Goal: Task Accomplishment & Management: Complete application form

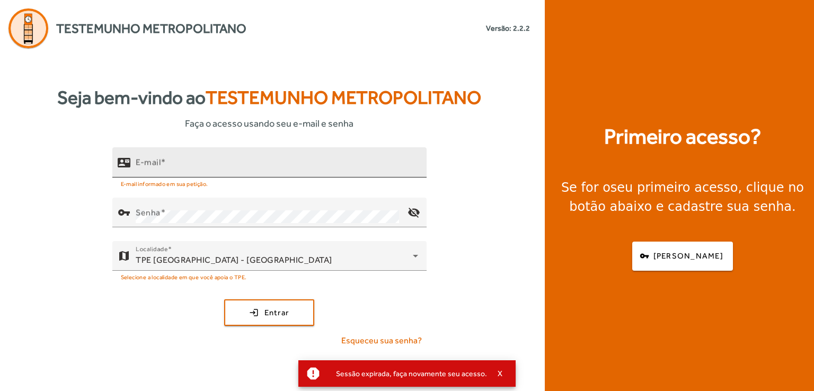
click at [166, 162] on label "E-mail" at bounding box center [151, 162] width 30 height 10
click at [167, 162] on input "E-mail" at bounding box center [277, 167] width 283 height 13
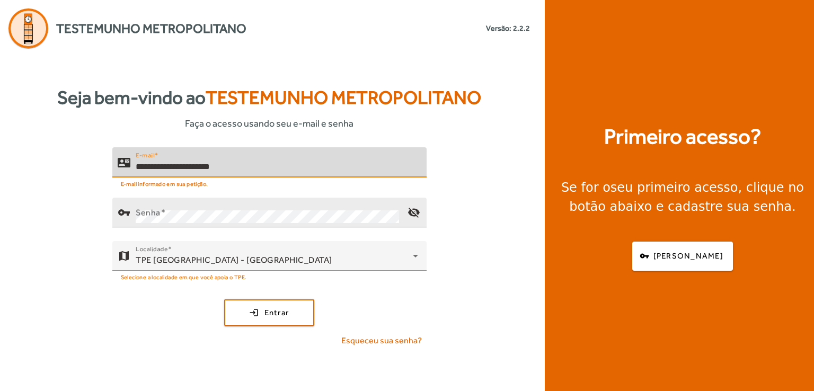
type input "**********"
click at [160, 211] on mat-label "Senha" at bounding box center [148, 212] width 25 height 10
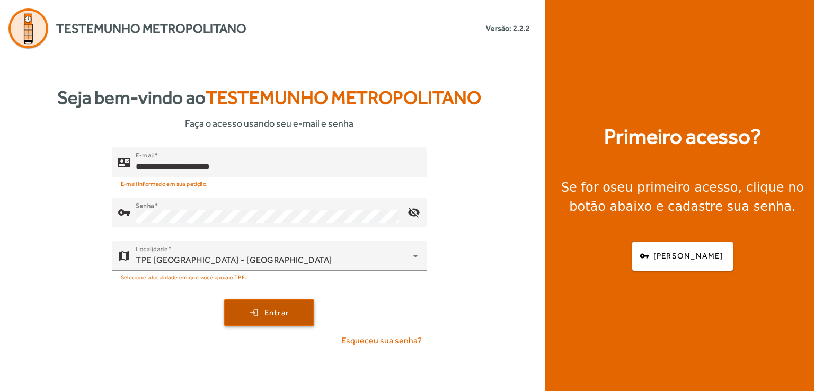
click at [299, 318] on span "submit" at bounding box center [269, 312] width 88 height 25
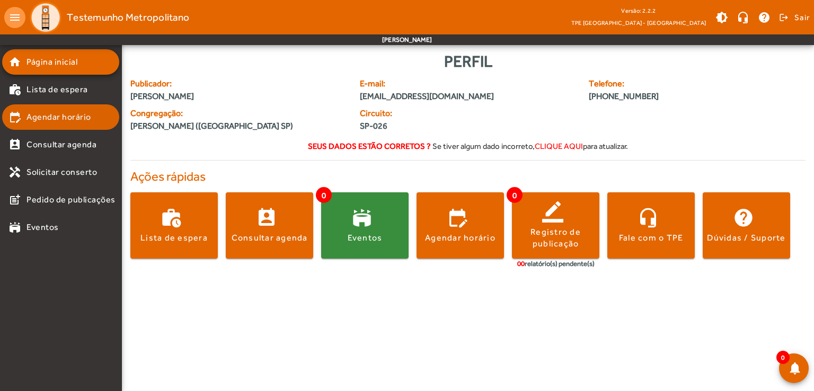
click at [62, 118] on span "Agendar horário" at bounding box center [59, 117] width 65 height 13
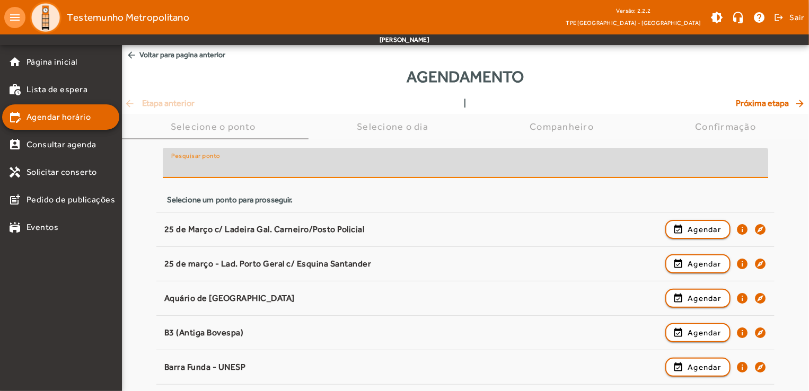
click at [238, 164] on input "Pesquisar ponto" at bounding box center [465, 167] width 589 height 13
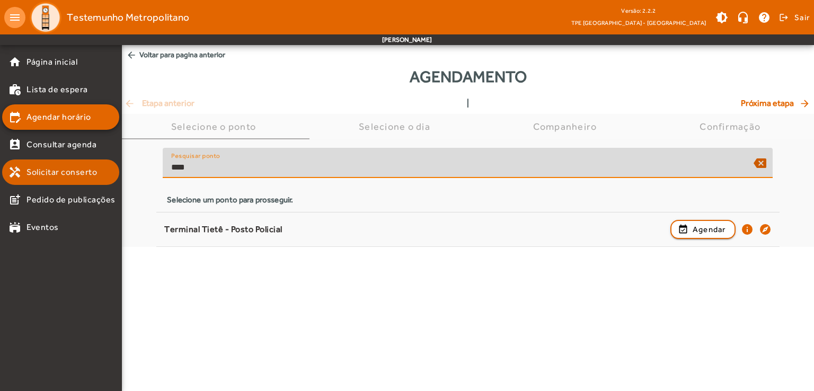
drag, startPoint x: 181, startPoint y: 169, endPoint x: 118, endPoint y: 173, distance: 63.2
click at [118, 173] on mat-drawer-container "home Página inicial work_history Lista de espera edit_calendar Agendar horário …" at bounding box center [407, 123] width 814 height 247
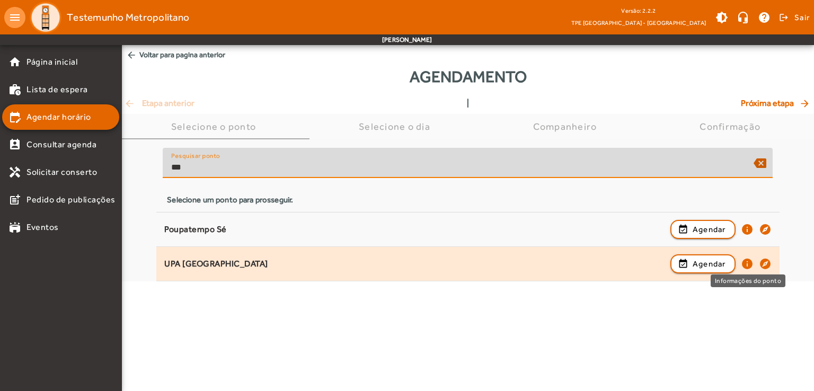
click at [749, 263] on mat-icon "info" at bounding box center [747, 264] width 13 height 13
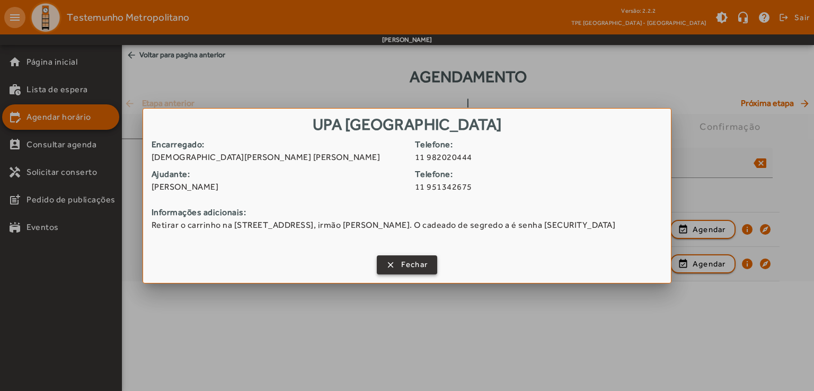
click at [428, 268] on span "button" at bounding box center [407, 264] width 59 height 25
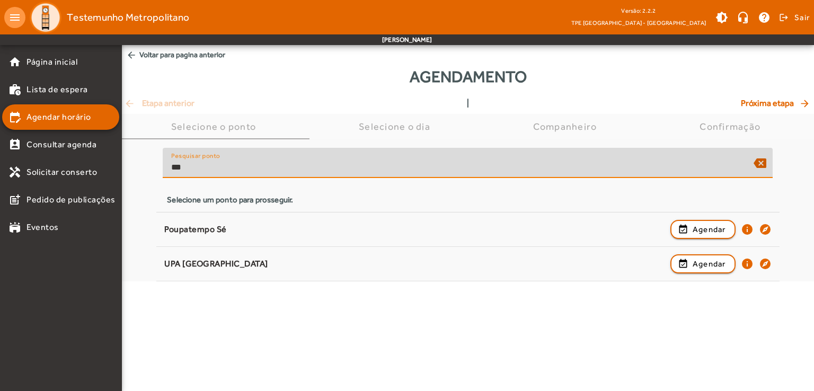
drag, startPoint x: 244, startPoint y: 170, endPoint x: 165, endPoint y: 170, distance: 78.5
click at [165, 170] on div "Pesquisar ponto *** backspace" at bounding box center [468, 163] width 610 height 30
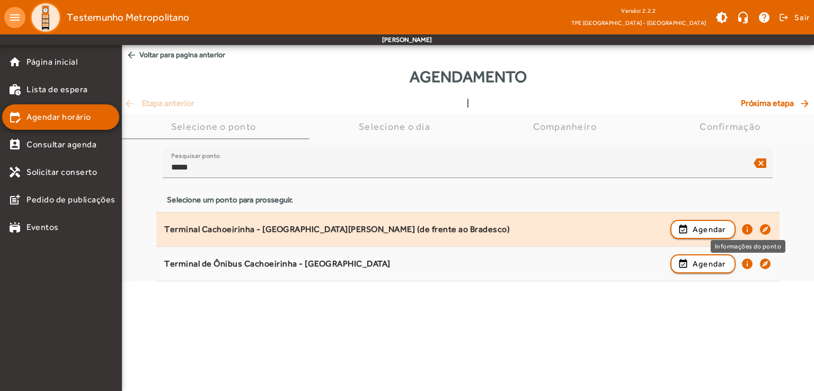
click at [747, 229] on mat-icon "info" at bounding box center [747, 229] width 13 height 13
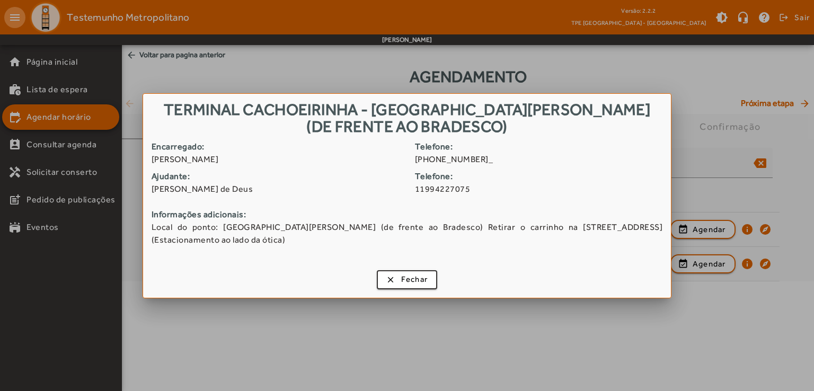
drag, startPoint x: 164, startPoint y: 111, endPoint x: 549, endPoint y: 124, distance: 385.1
click at [549, 124] on h1 "Terminal Cachoeirinha - [GEOGRAPHIC_DATA][PERSON_NAME] (de frente ao Bradesco)" at bounding box center [407, 117] width 528 height 46
copy h1 "Terminal Cachoeirinha - [GEOGRAPHIC_DATA][PERSON_NAME] (de frente ao Bradesco)"
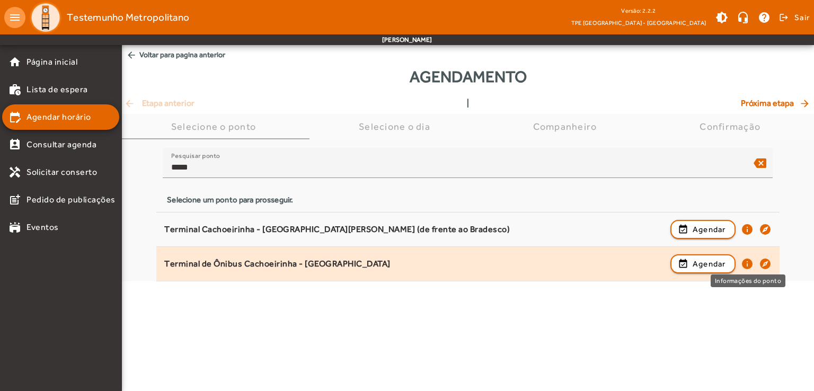
click at [750, 265] on mat-icon "info" at bounding box center [747, 264] width 13 height 13
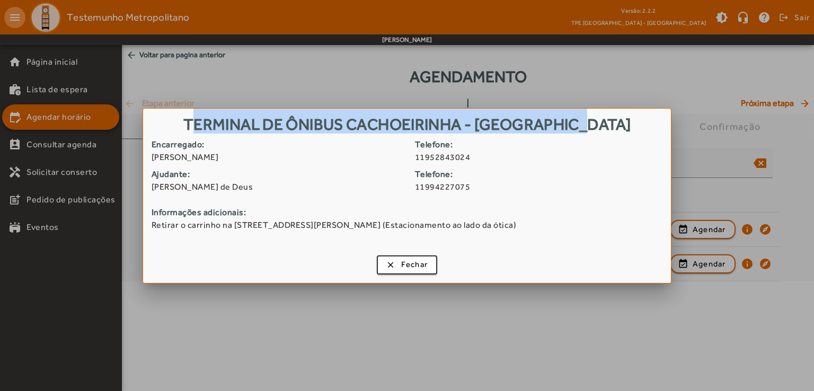
drag, startPoint x: 213, startPoint y: 122, endPoint x: 625, endPoint y: 127, distance: 412.5
click at [625, 127] on h1 "Terminal de Ônibus Cachoeirinha - [GEOGRAPHIC_DATA]" at bounding box center [407, 123] width 528 height 29
copy h1 "Terminal de Ônibus Cachoeirinha - [GEOGRAPHIC_DATA]"
click at [417, 270] on span "Fechar" at bounding box center [414, 265] width 27 height 12
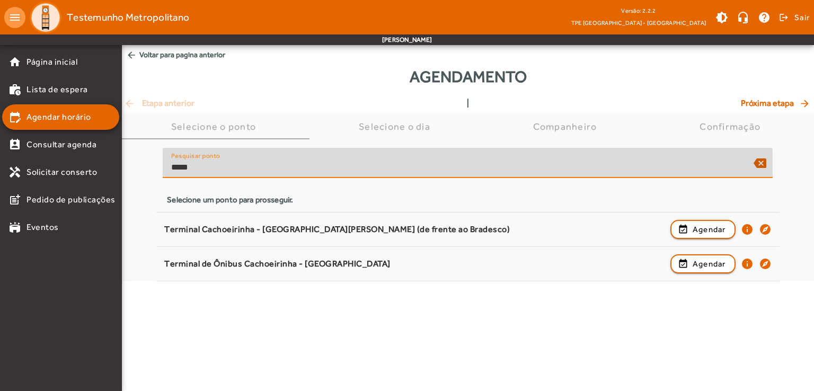
drag, startPoint x: 212, startPoint y: 166, endPoint x: 151, endPoint y: 171, distance: 61.2
click at [151, 171] on div "Pesquisar ponto ***** backspace Selecione um ponto para prosseguir. [GEOGRAPHIC…" at bounding box center [468, 210] width 692 height 142
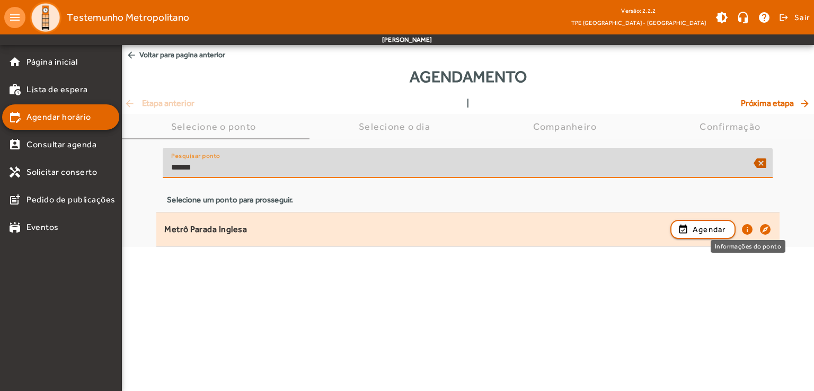
click at [749, 231] on mat-icon "info" at bounding box center [747, 229] width 13 height 13
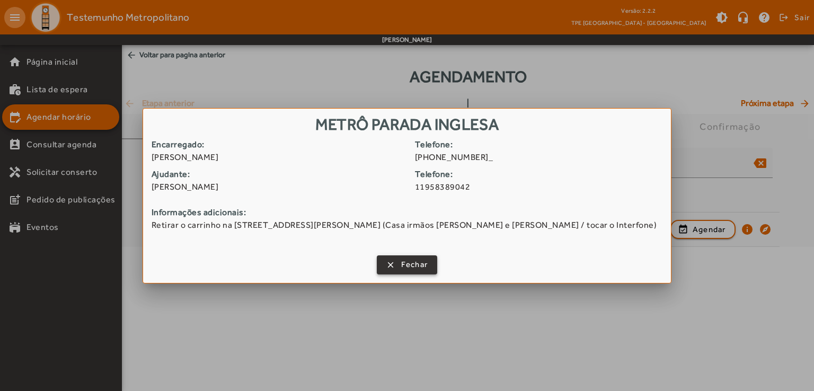
click at [400, 269] on span "button" at bounding box center [407, 264] width 59 height 25
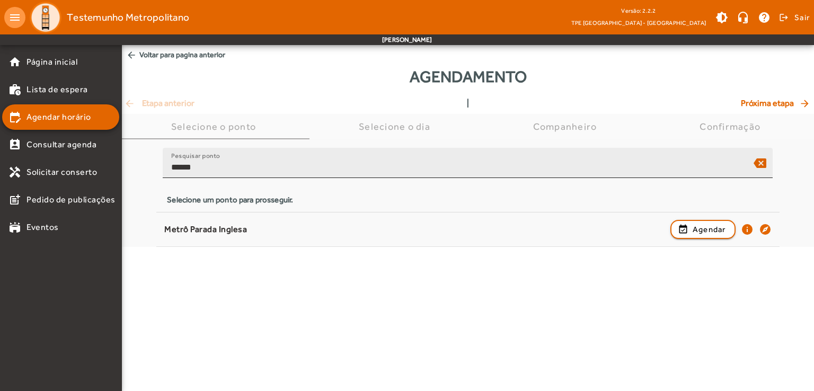
drag, startPoint x: 244, startPoint y: 159, endPoint x: 178, endPoint y: 168, distance: 67.4
click at [178, 168] on div "Pesquisar ponto ******" at bounding box center [458, 163] width 574 height 30
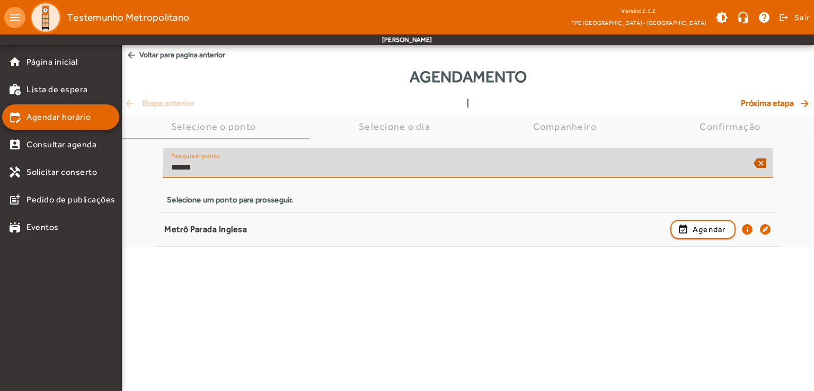
drag, startPoint x: 208, startPoint y: 169, endPoint x: 159, endPoint y: 171, distance: 48.8
click at [159, 171] on div "Pesquisar ponto ****** backspace Selecione um ponto para prosseguir." at bounding box center [467, 177] width 623 height 58
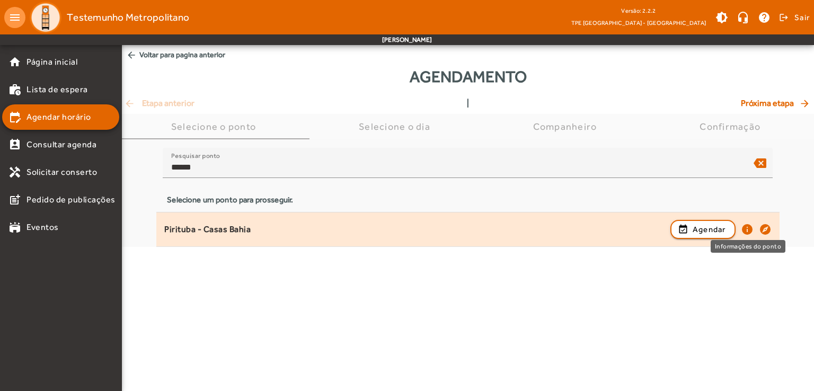
click at [744, 231] on mat-icon "info" at bounding box center [747, 229] width 13 height 13
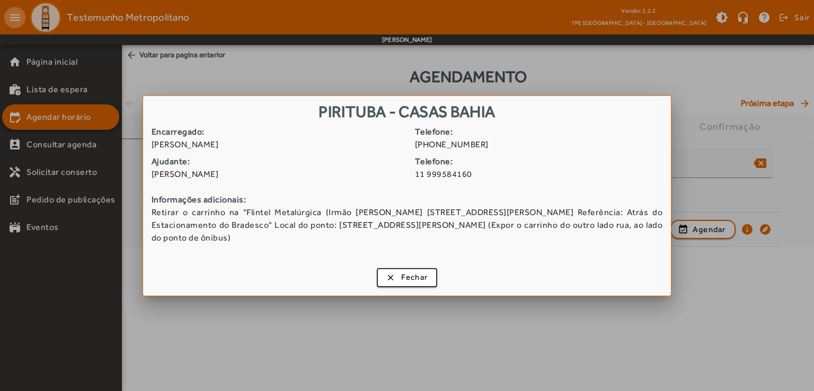
click at [315, 112] on h1 "Pirituba - Casas Bahia" at bounding box center [407, 110] width 528 height 29
drag, startPoint x: 318, startPoint y: 113, endPoint x: 506, endPoint y: 116, distance: 187.7
click at [506, 116] on h1 "Pirituba - Casas Bahia" at bounding box center [407, 110] width 528 height 29
copy h1 "Pirituba - Casas Bahia"
click at [414, 276] on span "Fechar" at bounding box center [414, 277] width 27 height 12
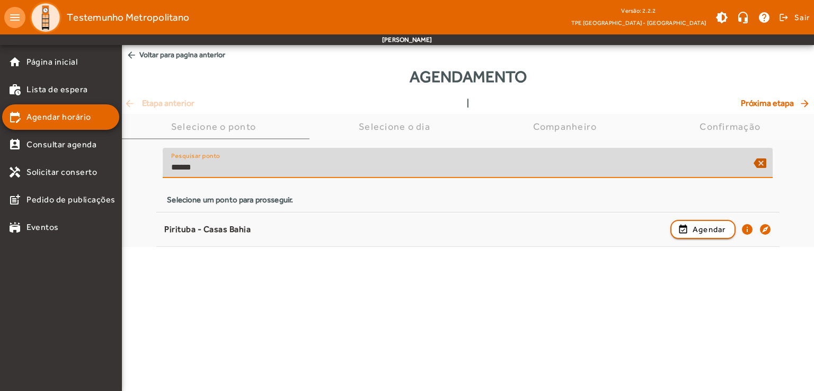
drag, startPoint x: 269, startPoint y: 166, endPoint x: 171, endPoint y: 169, distance: 97.6
click at [171, 169] on input "******" at bounding box center [458, 167] width 574 height 13
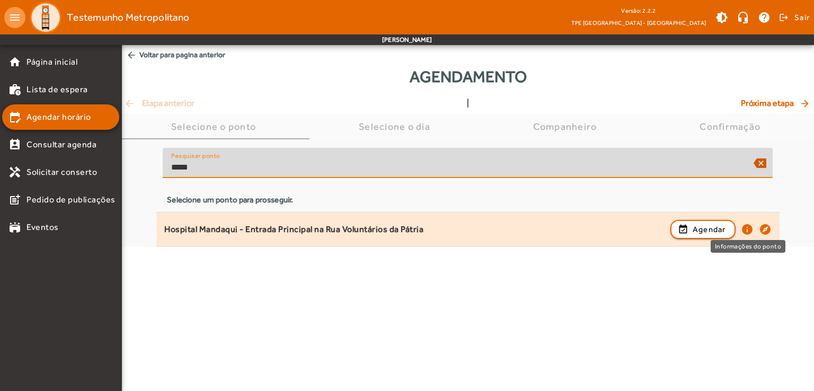
click at [749, 228] on mat-icon "info" at bounding box center [747, 229] width 13 height 13
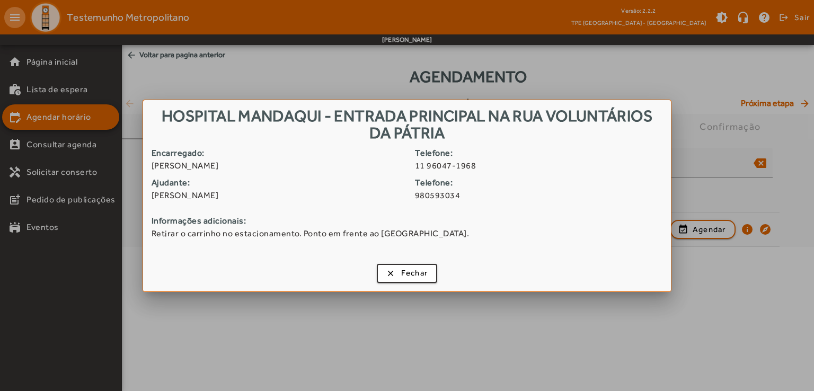
drag, startPoint x: 161, startPoint y: 118, endPoint x: 447, endPoint y: 132, distance: 286.7
click at [447, 132] on h1 "Hospital Mandaqui - Entrada Principal na Rua Voluntários da Pátria" at bounding box center [407, 123] width 528 height 46
copy h1 "Hospital Mandaqui - Entrada Principal na Rua Voluntários da Pátria"
click at [421, 268] on span "Fechar" at bounding box center [414, 273] width 27 height 12
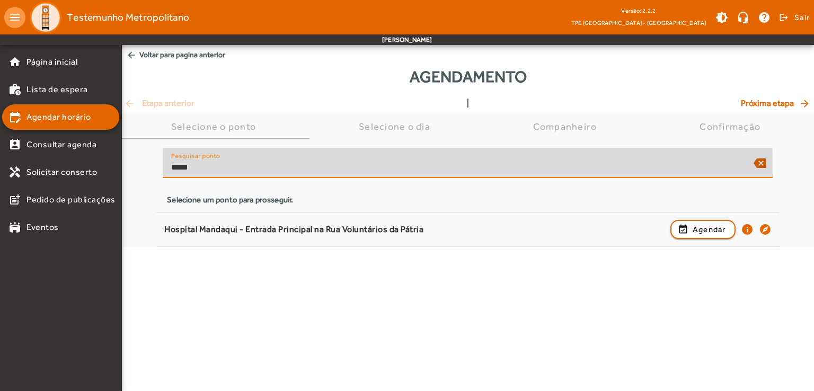
drag, startPoint x: 256, startPoint y: 169, endPoint x: 161, endPoint y: 170, distance: 94.9
click at [161, 170] on div "Pesquisar ponto ***** backspace Selecione um ponto para prosseguir." at bounding box center [467, 177] width 623 height 58
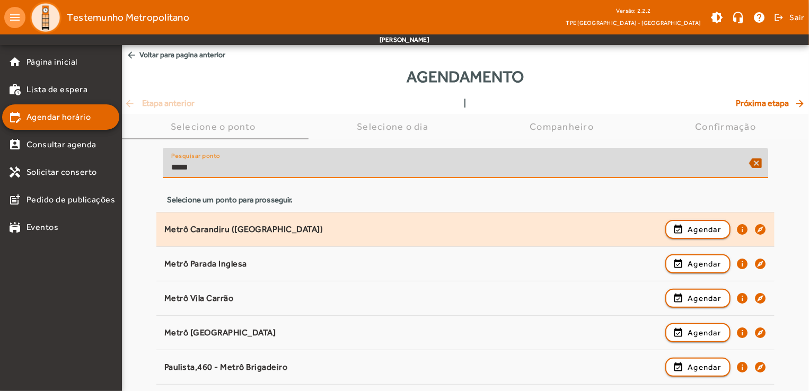
click at [744, 227] on mat-icon "info" at bounding box center [742, 229] width 13 height 13
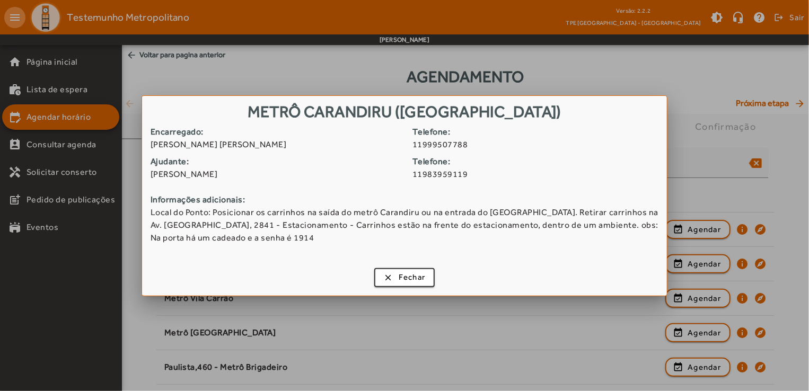
drag, startPoint x: 214, startPoint y: 112, endPoint x: 602, endPoint y: 115, distance: 388.1
click at [602, 115] on h1 "Metrô Carandiru ([GEOGRAPHIC_DATA])" at bounding box center [404, 110] width 525 height 29
copy h1 "Metrô Carandiru ([GEOGRAPHIC_DATA])"
click at [419, 280] on span "Fechar" at bounding box center [412, 277] width 27 height 12
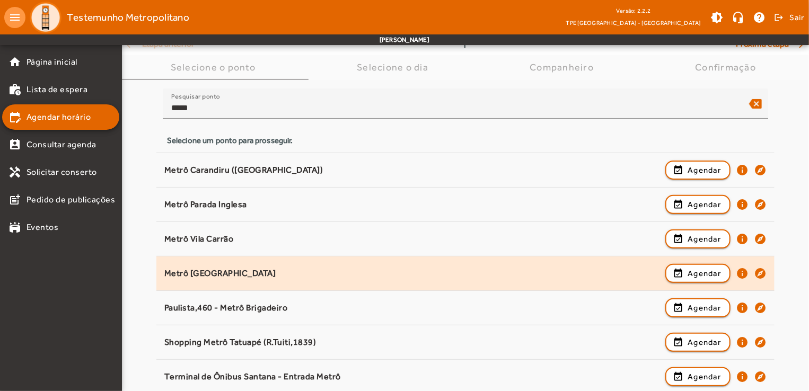
scroll to position [62, 0]
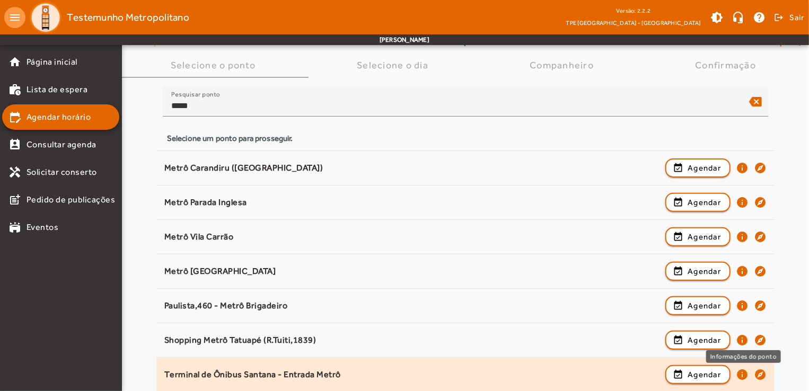
click at [741, 372] on mat-icon "info" at bounding box center [742, 374] width 13 height 13
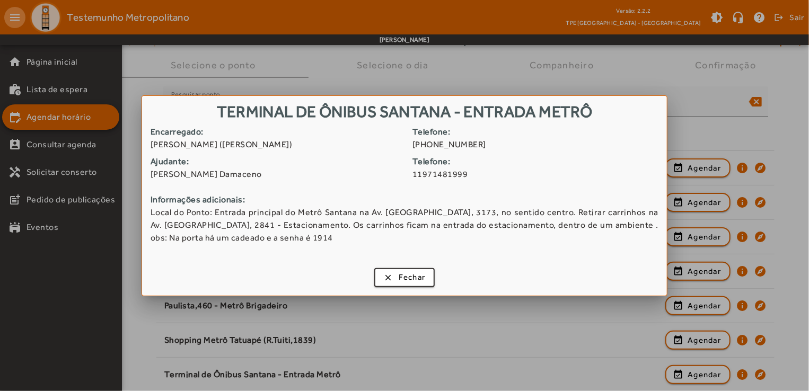
drag, startPoint x: 221, startPoint y: 110, endPoint x: 611, endPoint y: 114, distance: 390.2
click at [611, 114] on h1 "Terminal de Ônibus Santana - Entrada Metrô" at bounding box center [404, 110] width 525 height 29
copy h1 "Terminal de Ônibus Santana - Entrada Metrô"
click at [415, 278] on span "Fechar" at bounding box center [412, 277] width 27 height 12
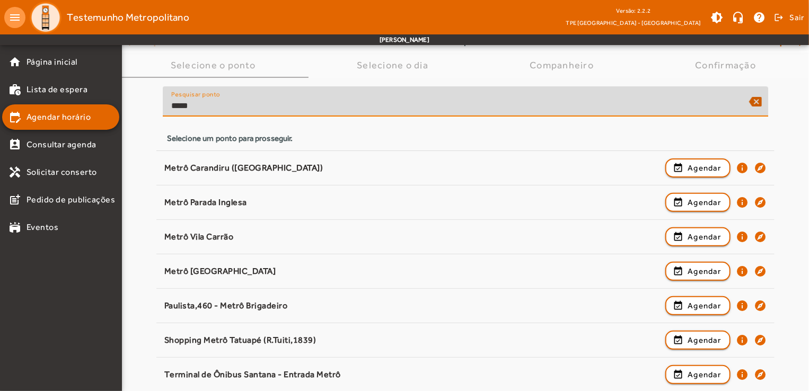
drag, startPoint x: 253, startPoint y: 107, endPoint x: 155, endPoint y: 109, distance: 98.6
click at [155, 109] on div "Pesquisar ponto ***** backspace Selecione um ponto para prosseguir. Metrô Caran…" at bounding box center [465, 235] width 687 height 314
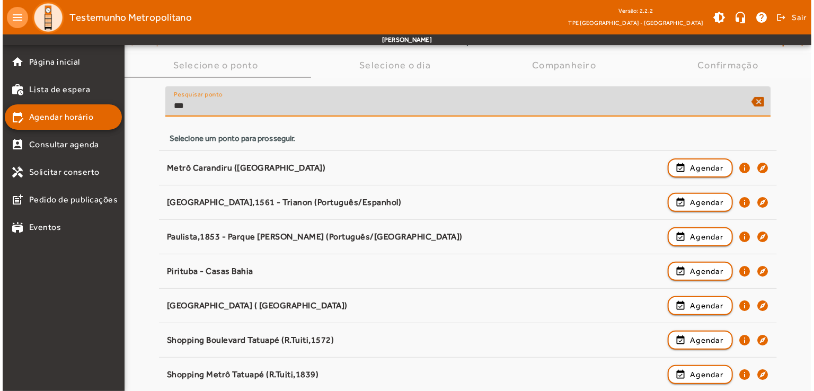
scroll to position [0, 0]
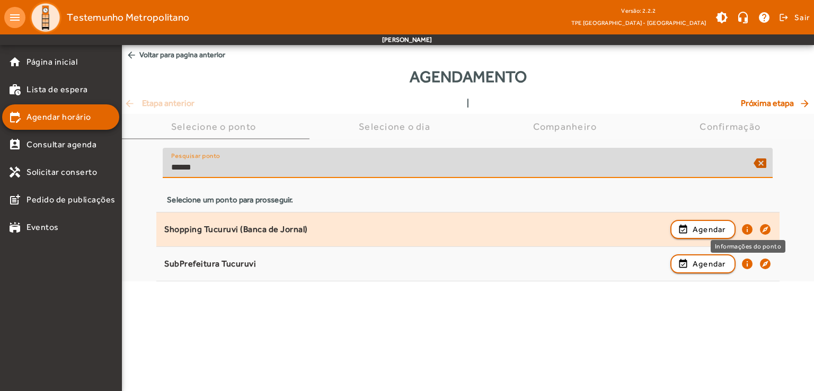
click at [746, 230] on mat-icon "info" at bounding box center [747, 229] width 13 height 13
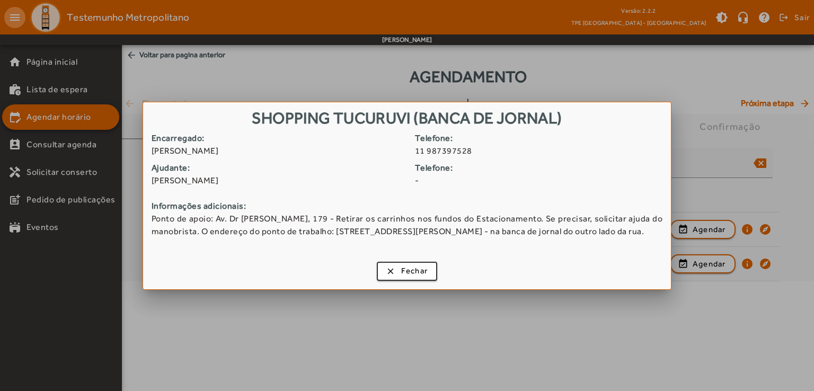
drag, startPoint x: 254, startPoint y: 115, endPoint x: 577, endPoint y: 127, distance: 323.6
click at [577, 127] on h1 "Shopping Tucuruvi (Banca de Jornal)" at bounding box center [407, 116] width 528 height 29
copy h1 "Shopping Tucuruvi (Banca de Jornal)"
click at [422, 276] on span "Fechar" at bounding box center [414, 271] width 27 height 12
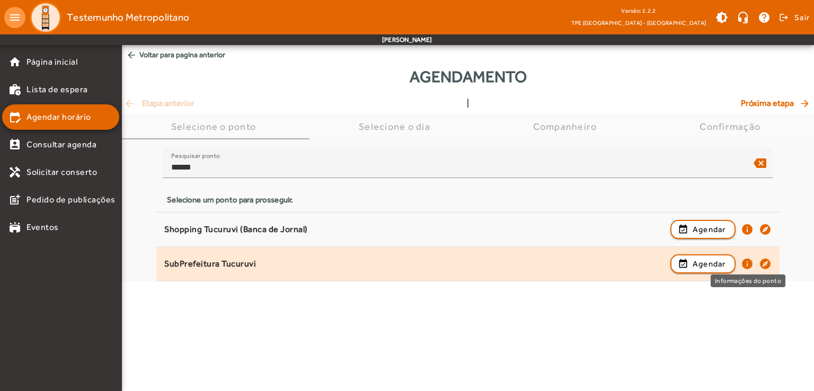
click at [748, 262] on mat-icon "info" at bounding box center [747, 264] width 13 height 13
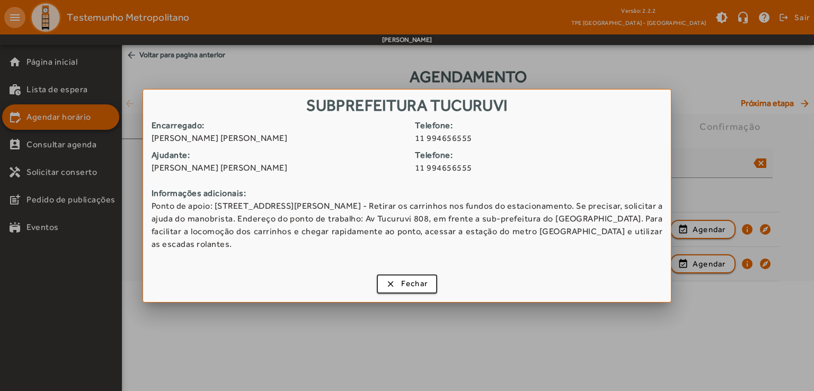
drag, startPoint x: 308, startPoint y: 108, endPoint x: 510, endPoint y: 118, distance: 202.3
click at [510, 118] on h1 "SubPrefeitura Tucuruvi" at bounding box center [407, 104] width 528 height 29
copy h1 "SubPrefeitura Tucuruvi"
click at [415, 278] on span "Fechar" at bounding box center [414, 284] width 27 height 12
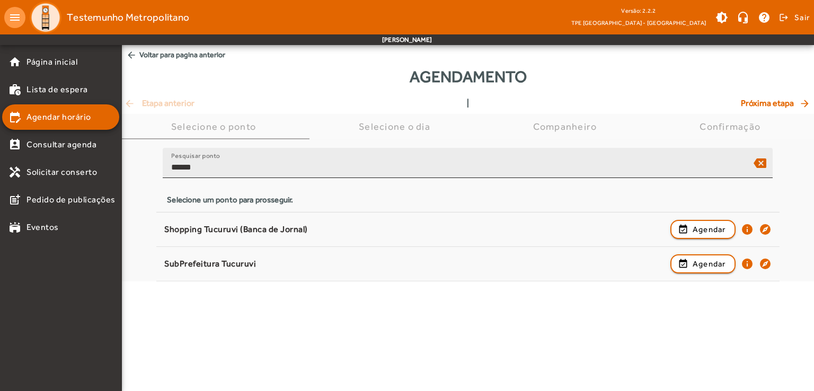
click at [244, 163] on input "******" at bounding box center [458, 167] width 574 height 13
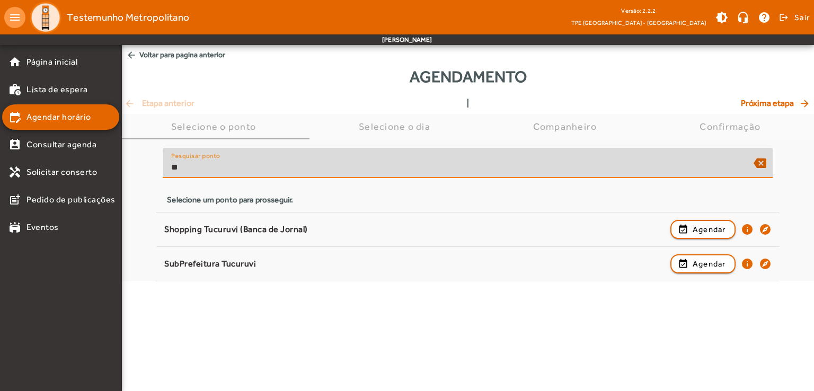
type input "*"
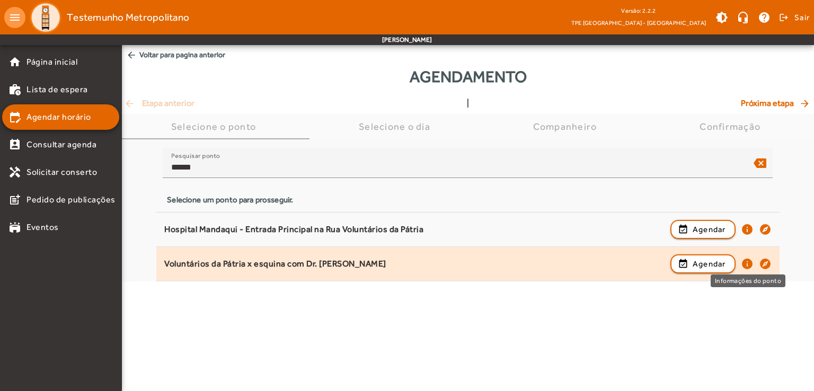
click at [744, 261] on mat-icon "info" at bounding box center [747, 264] width 13 height 13
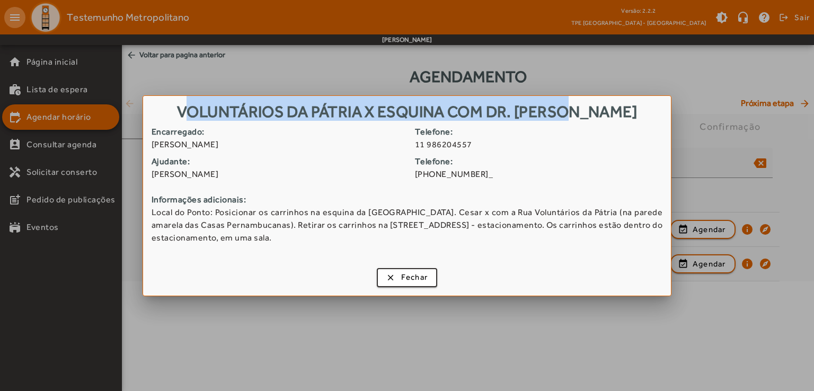
drag, startPoint x: 214, startPoint y: 109, endPoint x: 634, endPoint y: 113, distance: 419.9
click at [634, 113] on h1 "Voluntários da Pátria x esquina com Dr. [PERSON_NAME]" at bounding box center [407, 110] width 528 height 29
copy h1 "Voluntários da Pátria x esquina com Dr. [PERSON_NAME]"
click at [424, 281] on span "Fechar" at bounding box center [414, 277] width 27 height 12
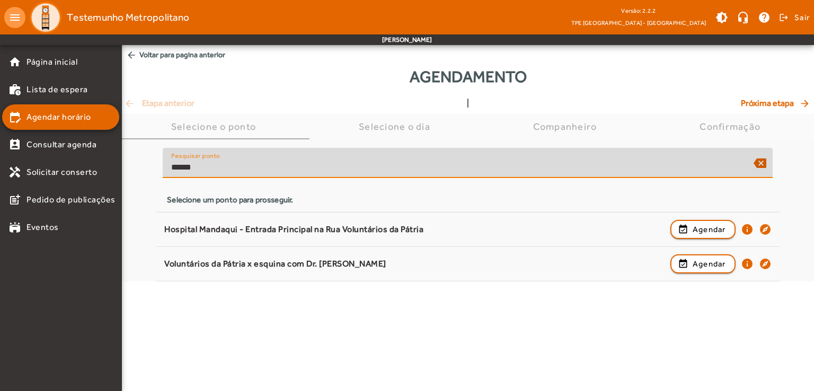
click at [263, 168] on input "******" at bounding box center [458, 167] width 574 height 13
drag, startPoint x: 246, startPoint y: 168, endPoint x: 159, endPoint y: 170, distance: 87.0
click at [159, 170] on div "Pesquisar ponto ****** backspace Selecione um ponto para prosseguir." at bounding box center [467, 177] width 623 height 58
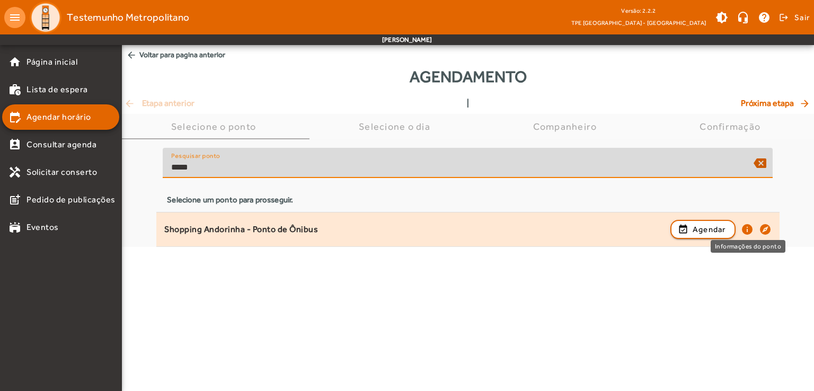
click at [748, 228] on mat-icon "info" at bounding box center [747, 229] width 13 height 13
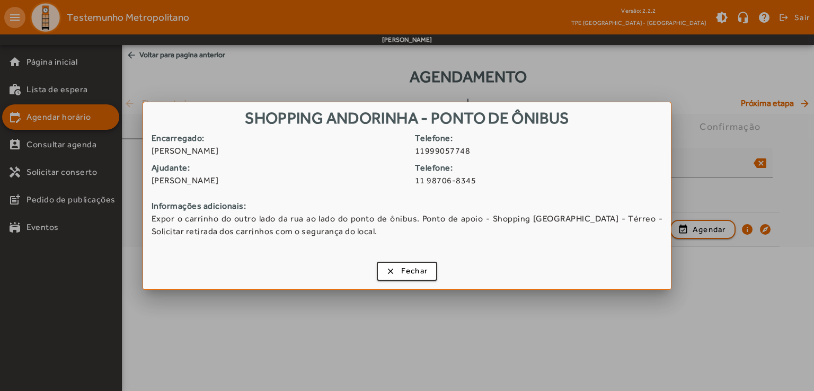
drag, startPoint x: 246, startPoint y: 117, endPoint x: 578, endPoint y: 119, distance: 331.9
click at [578, 119] on h1 "Shopping Andorinha - Ponto de Ônibus" at bounding box center [407, 116] width 528 height 29
copy h1 "Shopping Andorinha - Ponto de Ônibus"
click at [416, 278] on span "button" at bounding box center [407, 271] width 59 height 25
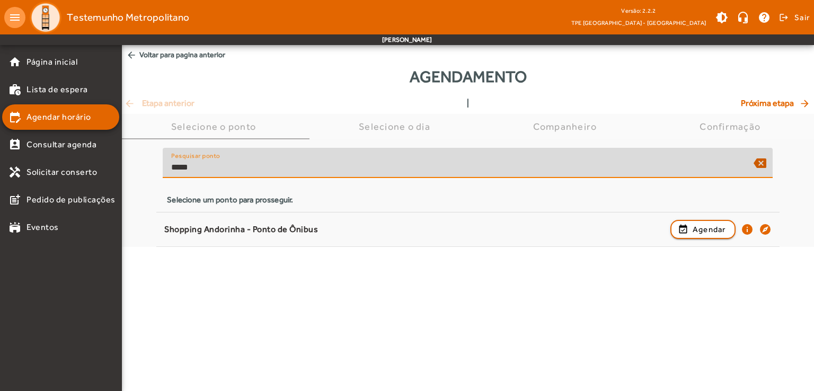
drag, startPoint x: 208, startPoint y: 166, endPoint x: 148, endPoint y: 168, distance: 59.4
click at [148, 168] on div "Pesquisar ponto ***** backspace Selecione um ponto para prosseguir. Shopping An…" at bounding box center [468, 193] width 692 height 108
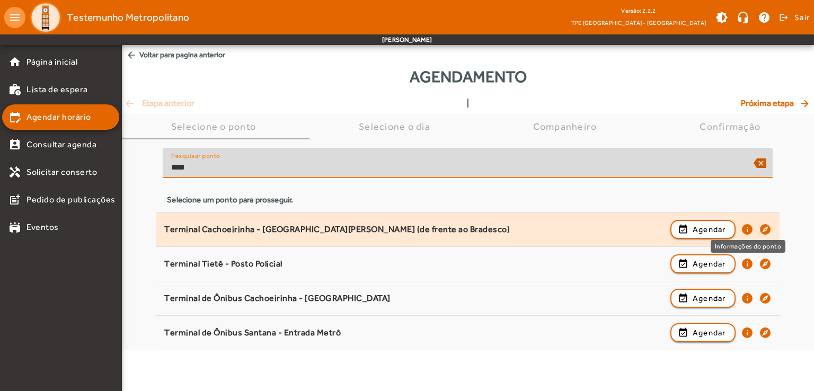
type input "****"
click at [746, 230] on mat-icon "info" at bounding box center [747, 229] width 13 height 13
